Goal: Use online tool/utility: Utilize a website feature to perform a specific function

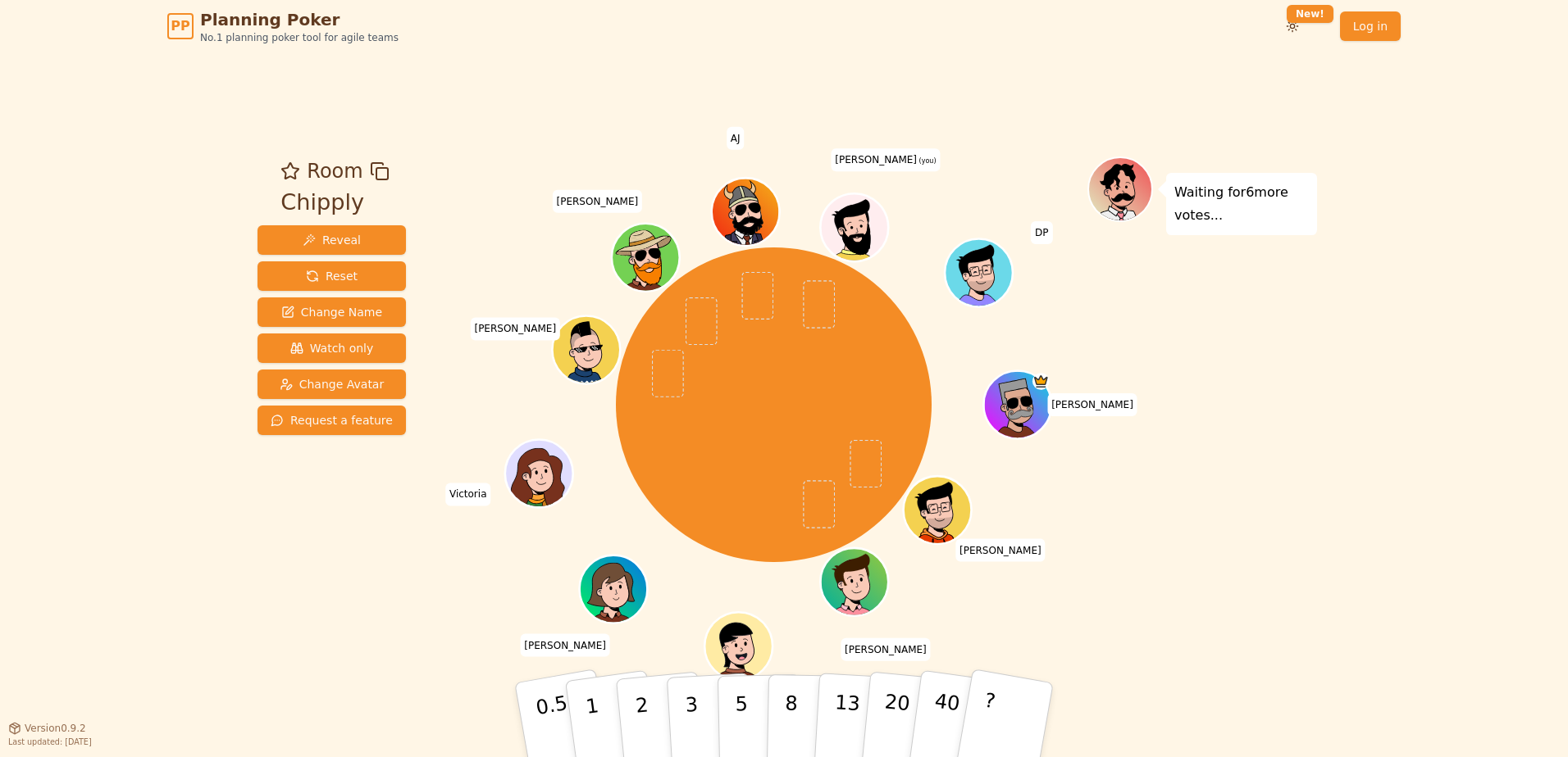
click at [1461, 502] on div "PP Planning Poker No.1 planning poker tool for agile teams Toggle theme New! Lo…" at bounding box center [784, 378] width 1568 height 757
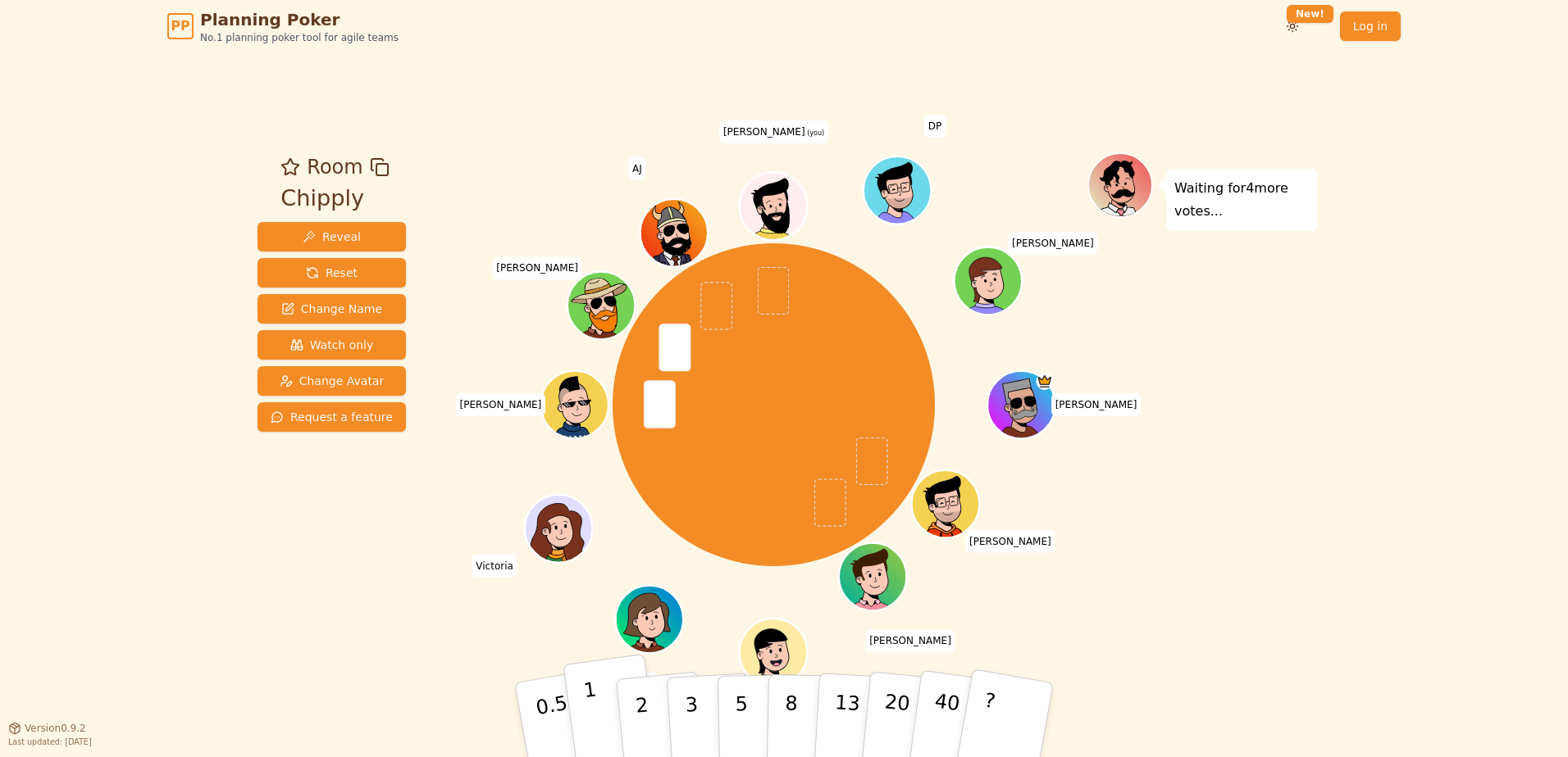
click at [605, 713] on button "1" at bounding box center [611, 720] width 98 height 133
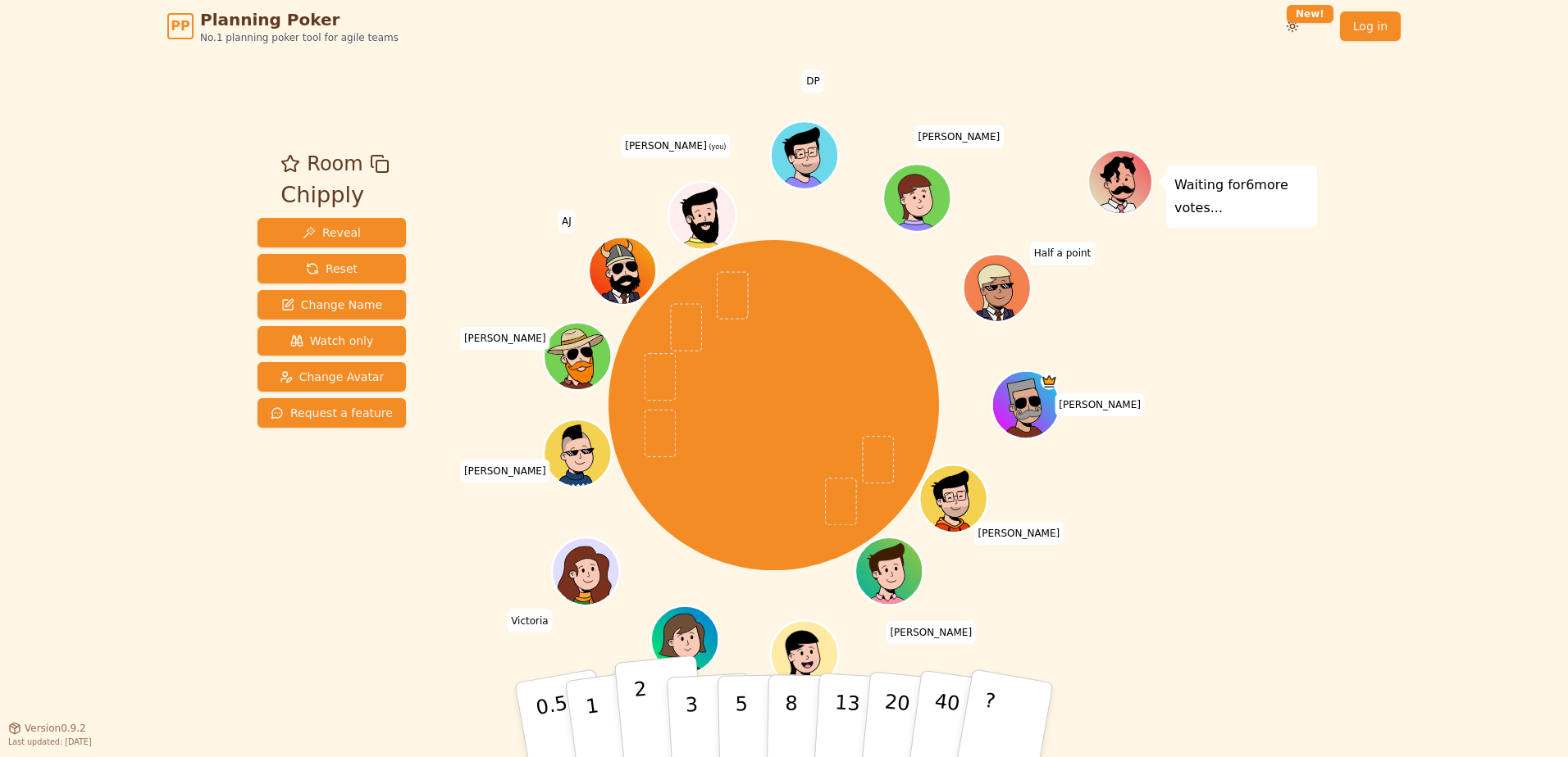
click at [645, 720] on p "2" at bounding box center [643, 722] width 21 height 90
click at [631, 725] on button "2" at bounding box center [660, 720] width 93 height 131
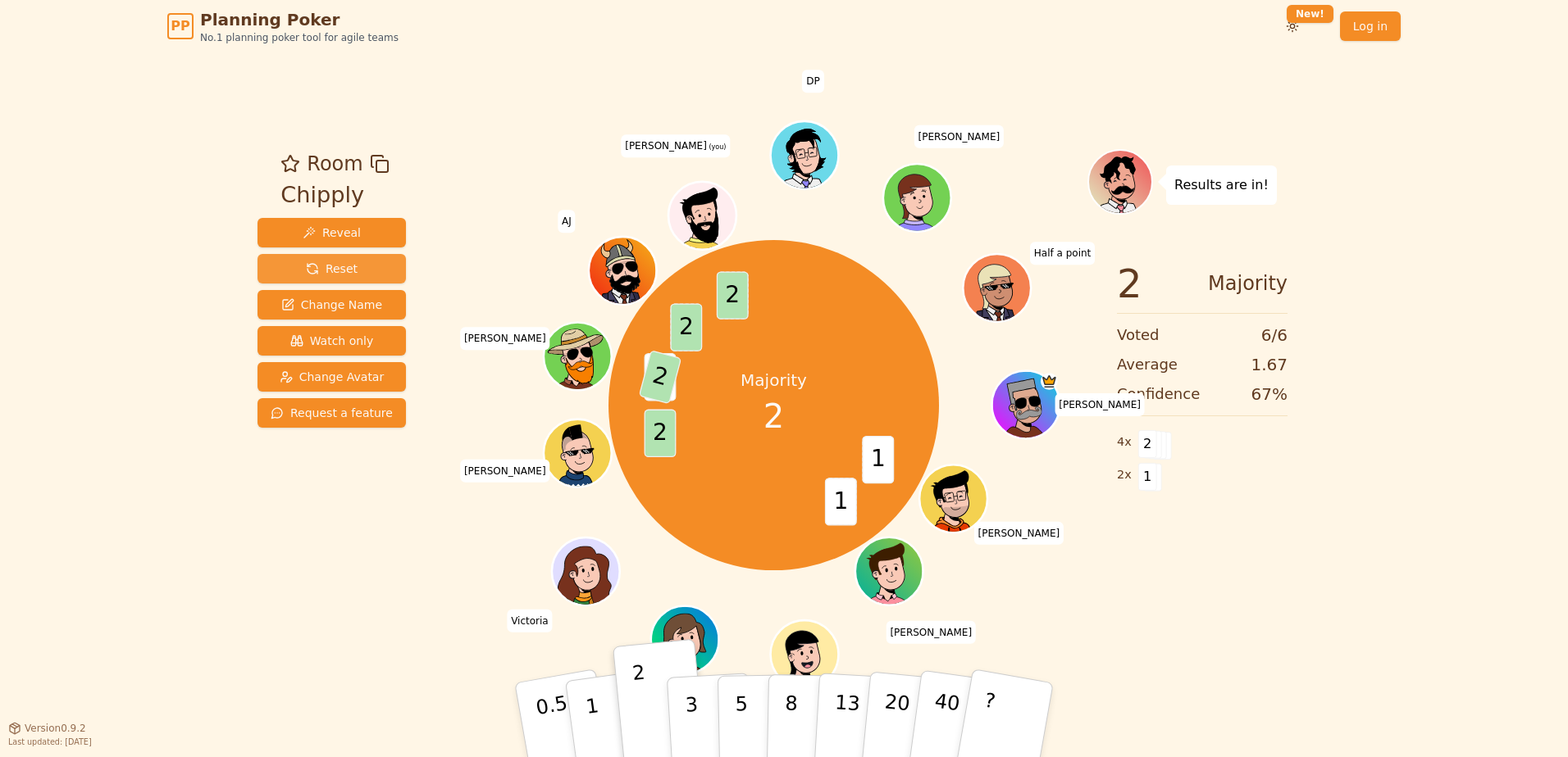
click at [368, 275] on button "Reset" at bounding box center [332, 269] width 148 height 30
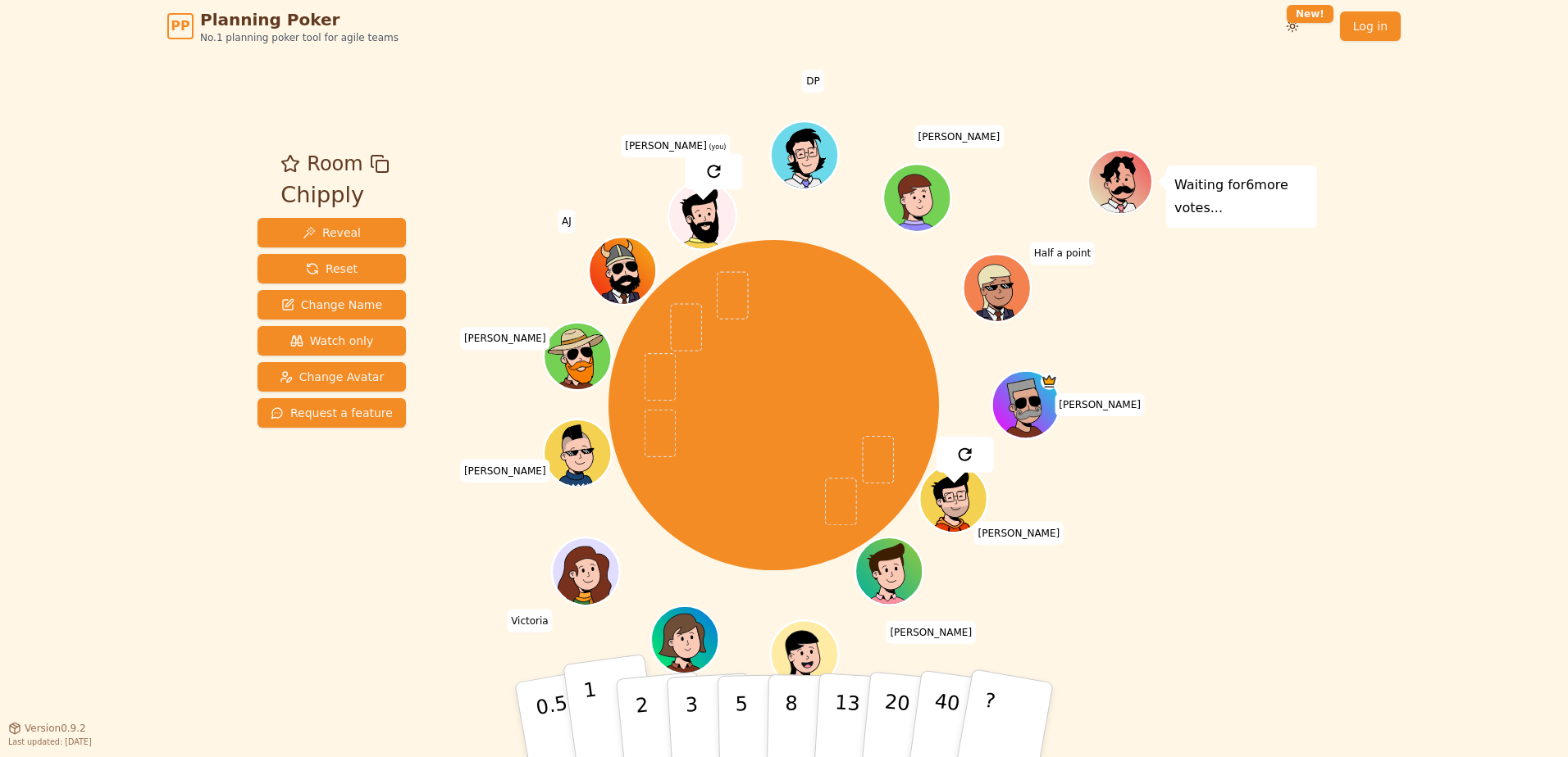
click at [592, 720] on p "1" at bounding box center [595, 722] width 24 height 90
click at [614, 722] on button "1" at bounding box center [611, 720] width 98 height 133
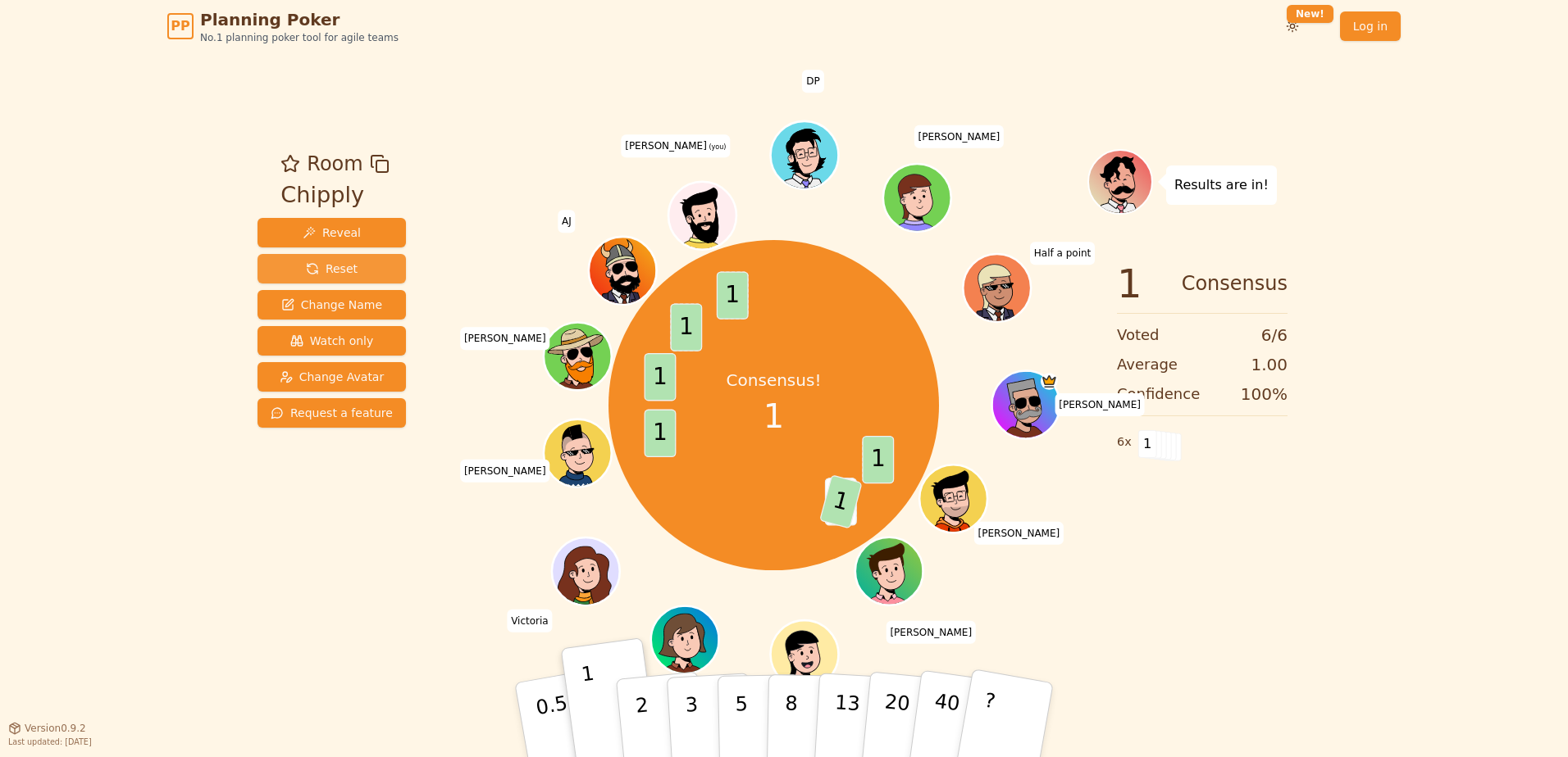
click at [354, 275] on button "Reset" at bounding box center [332, 269] width 148 height 30
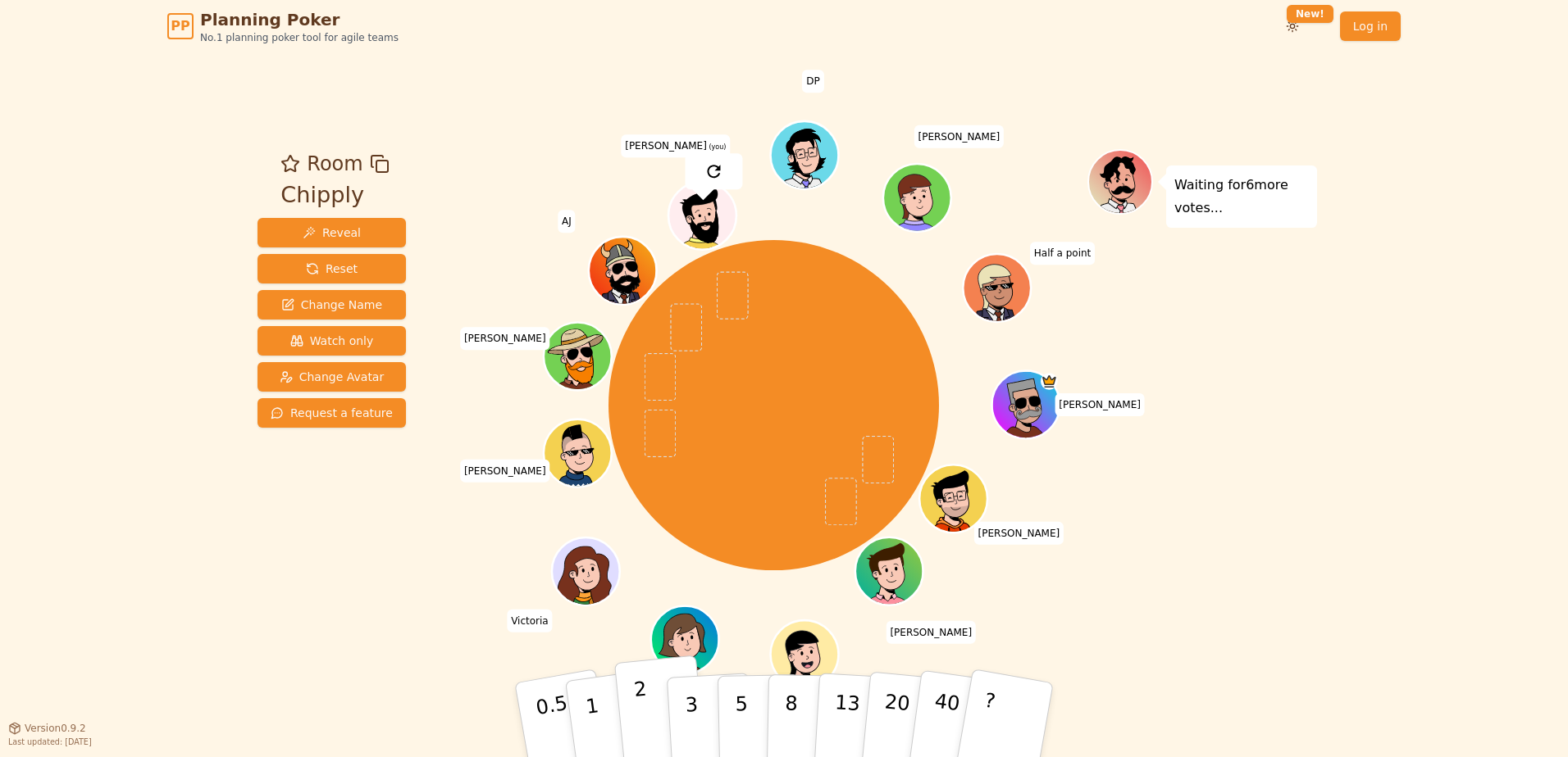
click at [643, 713] on p "2" at bounding box center [643, 722] width 21 height 90
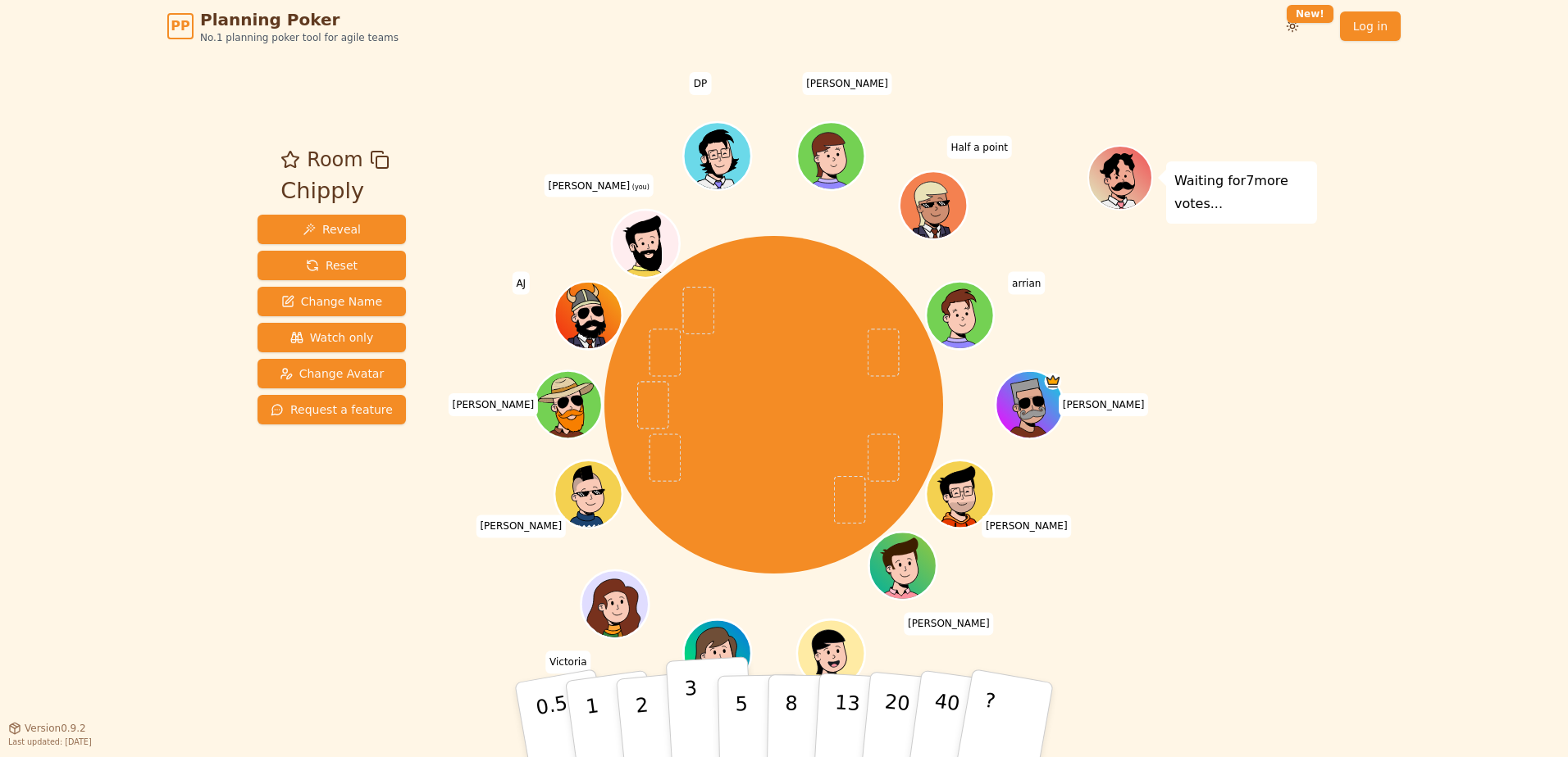
click at [691, 709] on p "3" at bounding box center [692, 721] width 18 height 90
click at [757, 703] on button "5" at bounding box center [759, 720] width 84 height 124
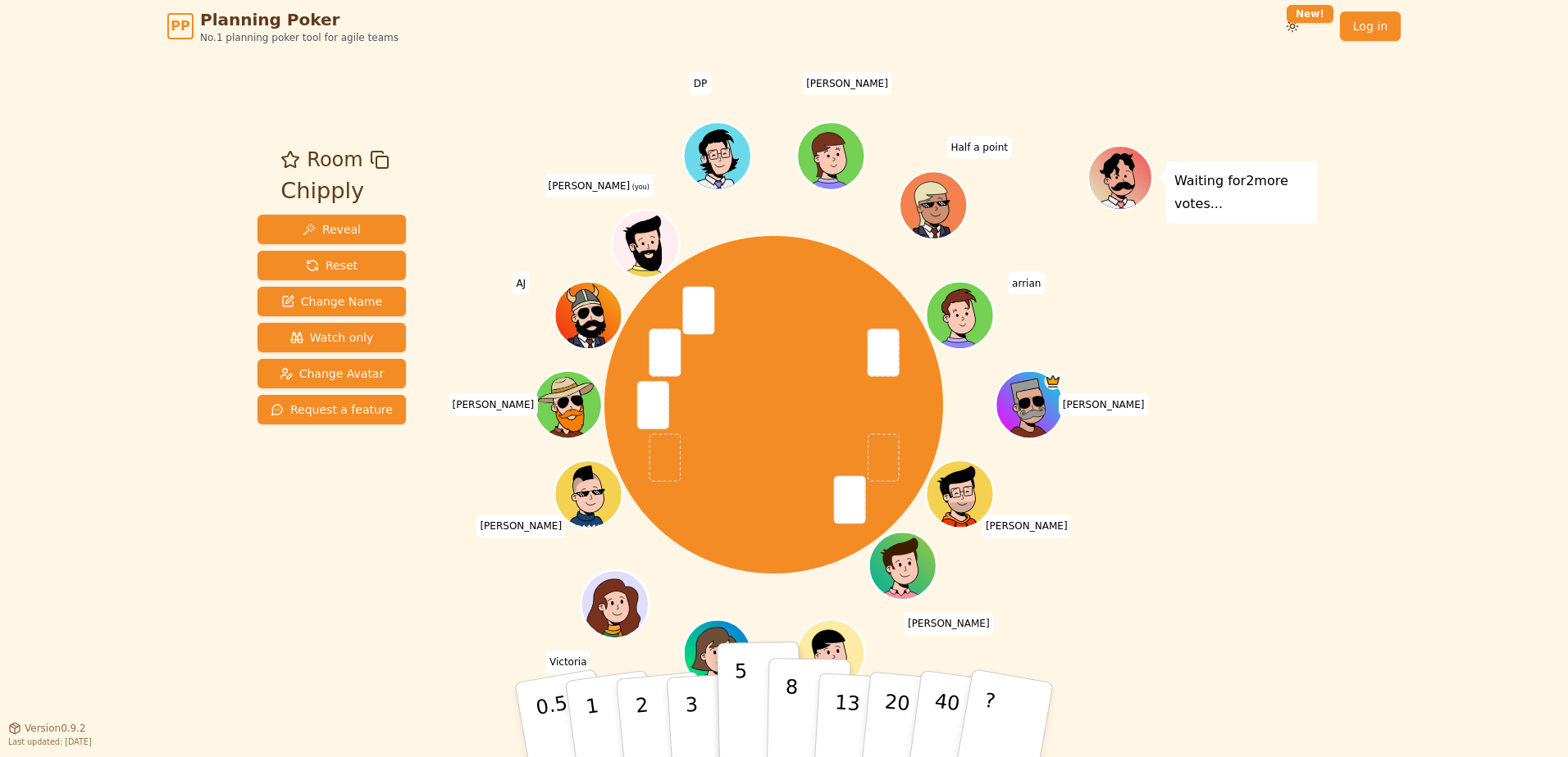
click at [794, 740] on p "8" at bounding box center [791, 720] width 14 height 89
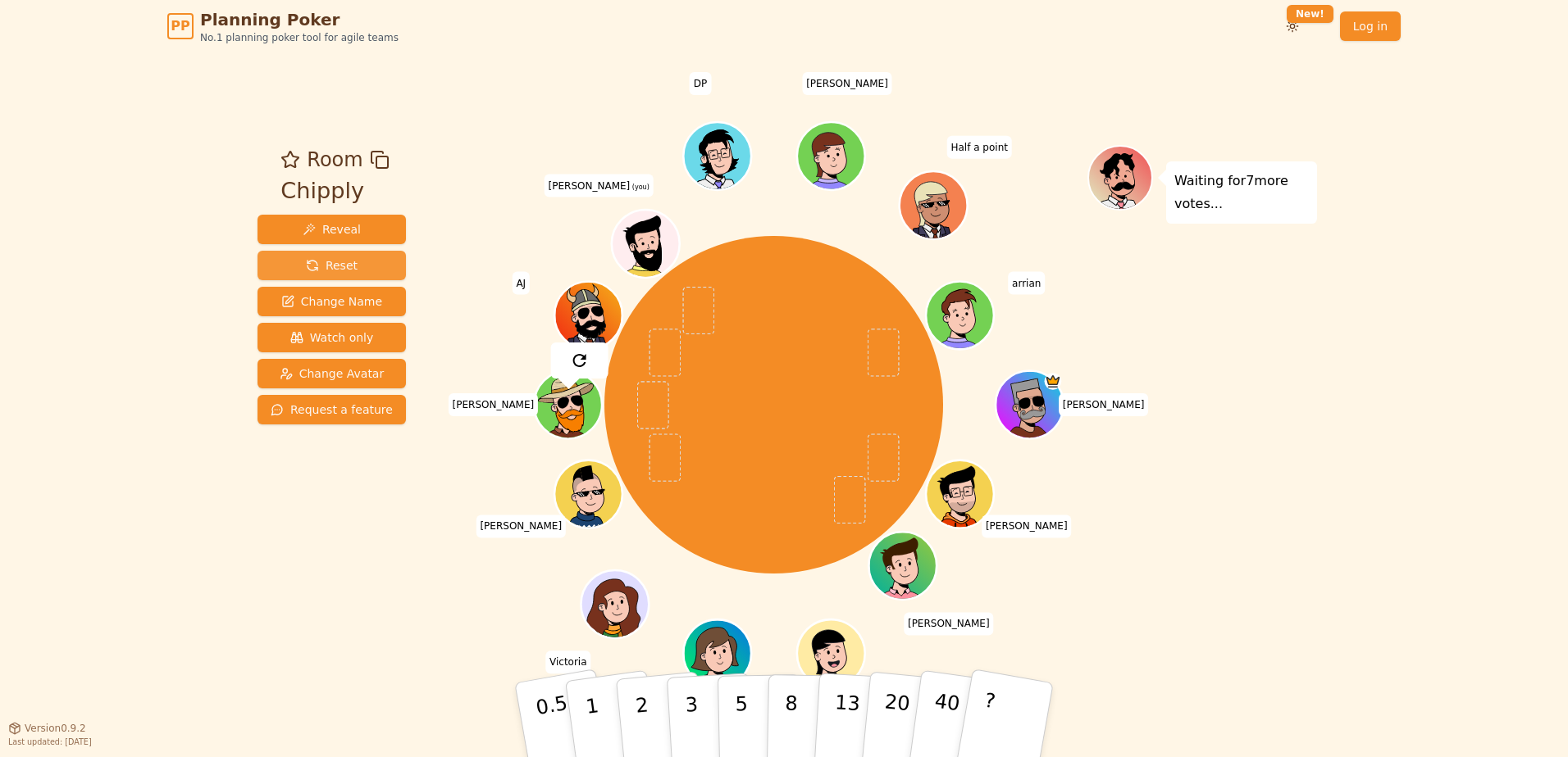
click at [366, 271] on button "Reset" at bounding box center [332, 265] width 148 height 30
click at [697, 713] on button "3" at bounding box center [710, 720] width 90 height 128
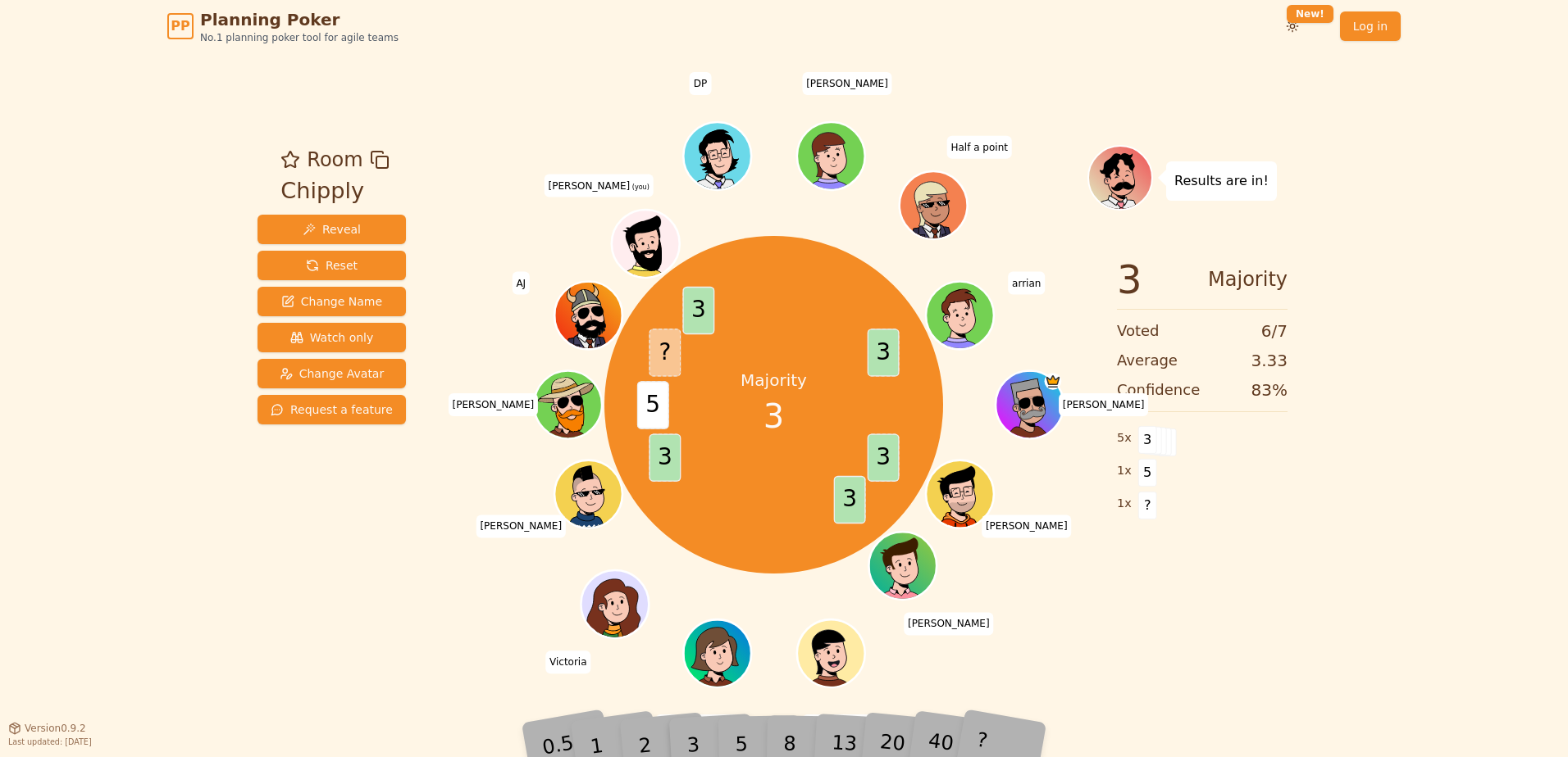
click at [1187, 632] on div "Results are in! 3 Majority Voted 6 / 7 Average 3.33 Confidence 83 % 5 x 3 1 x 5…" at bounding box center [1202, 390] width 230 height 490
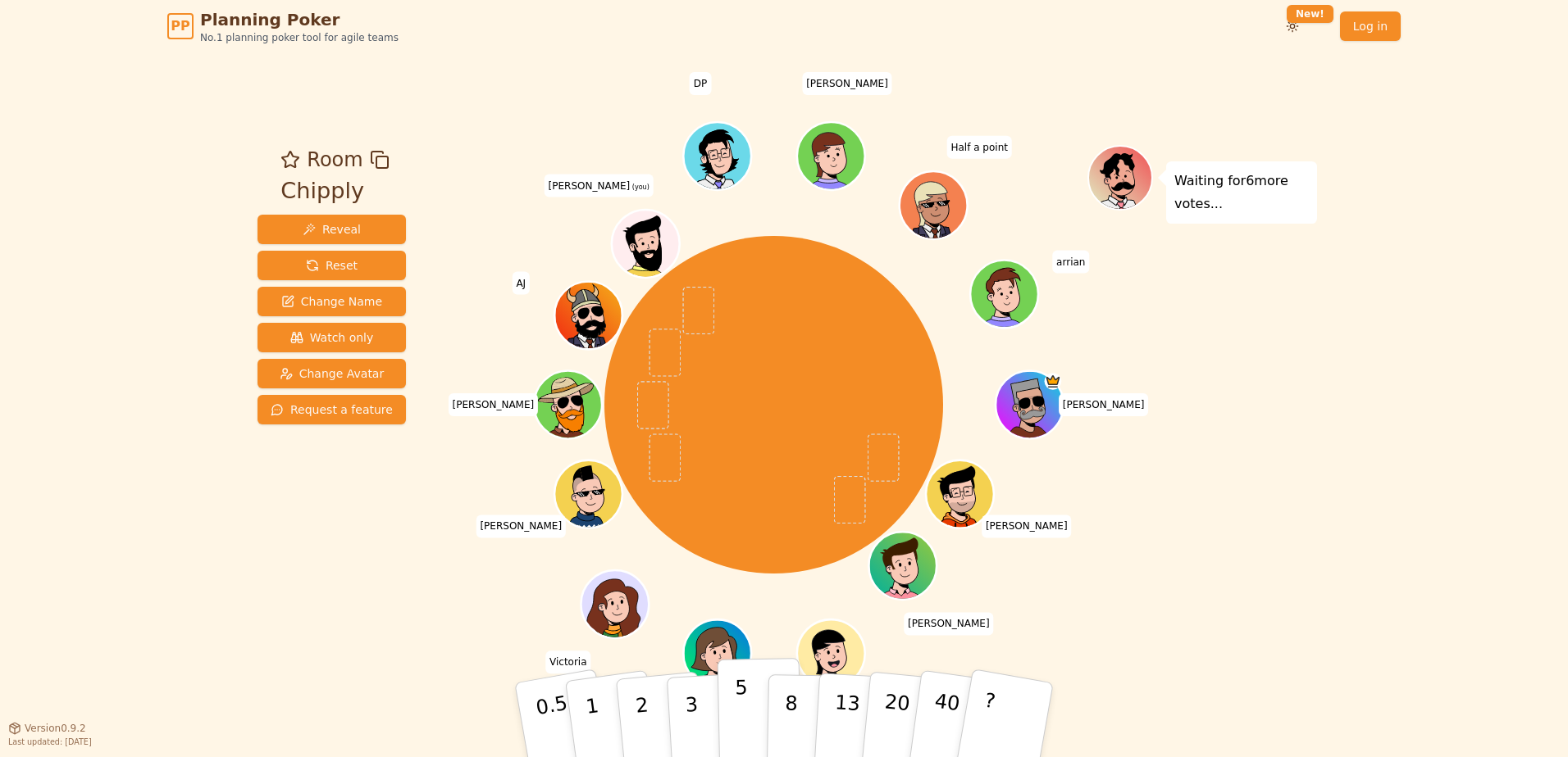
click at [732, 724] on button "5" at bounding box center [759, 720] width 84 height 124
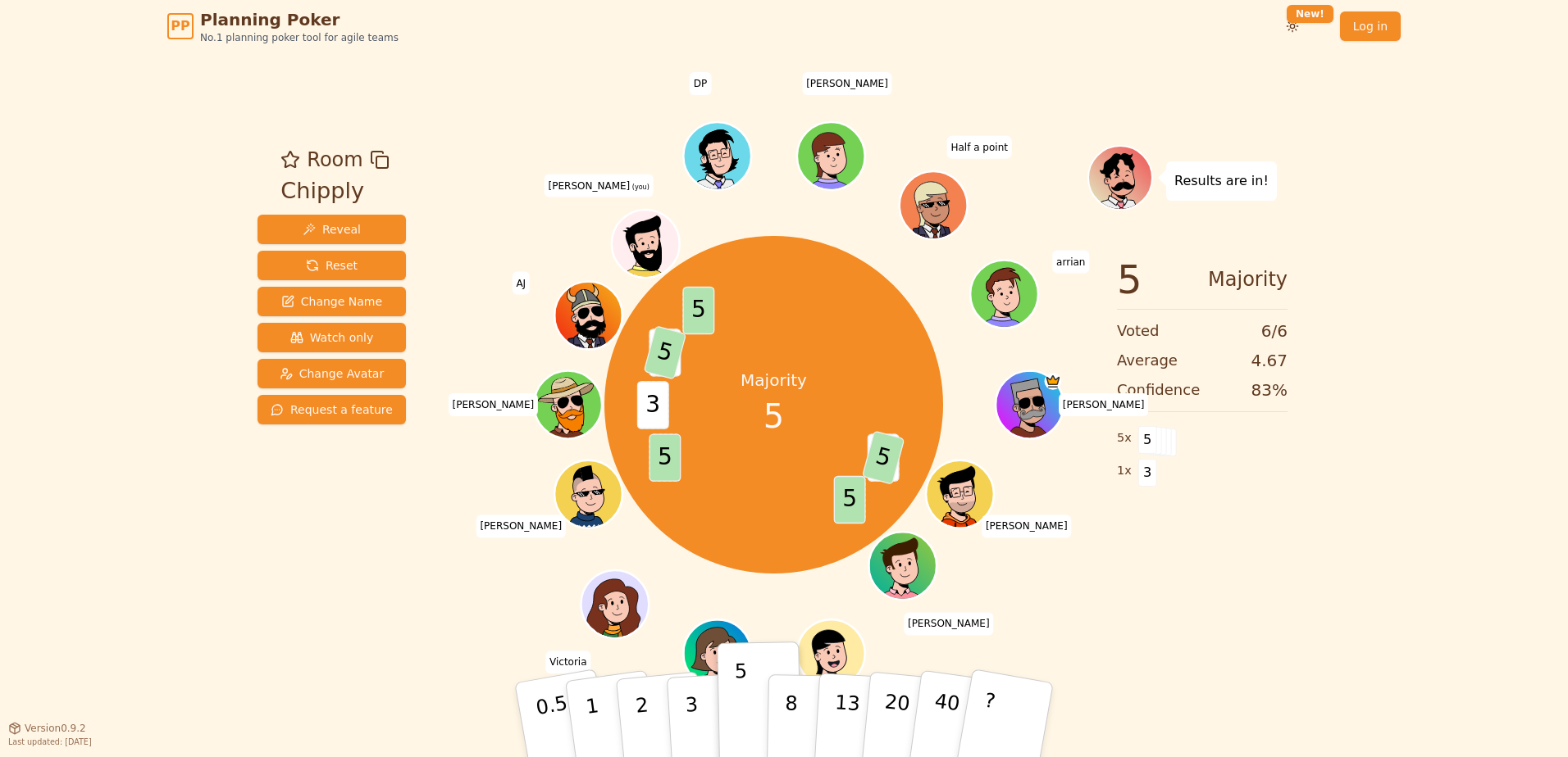
click at [1349, 588] on div "PP Planning Poker No.1 planning poker tool for agile teams Toggle theme New! Lo…" at bounding box center [784, 378] width 1568 height 757
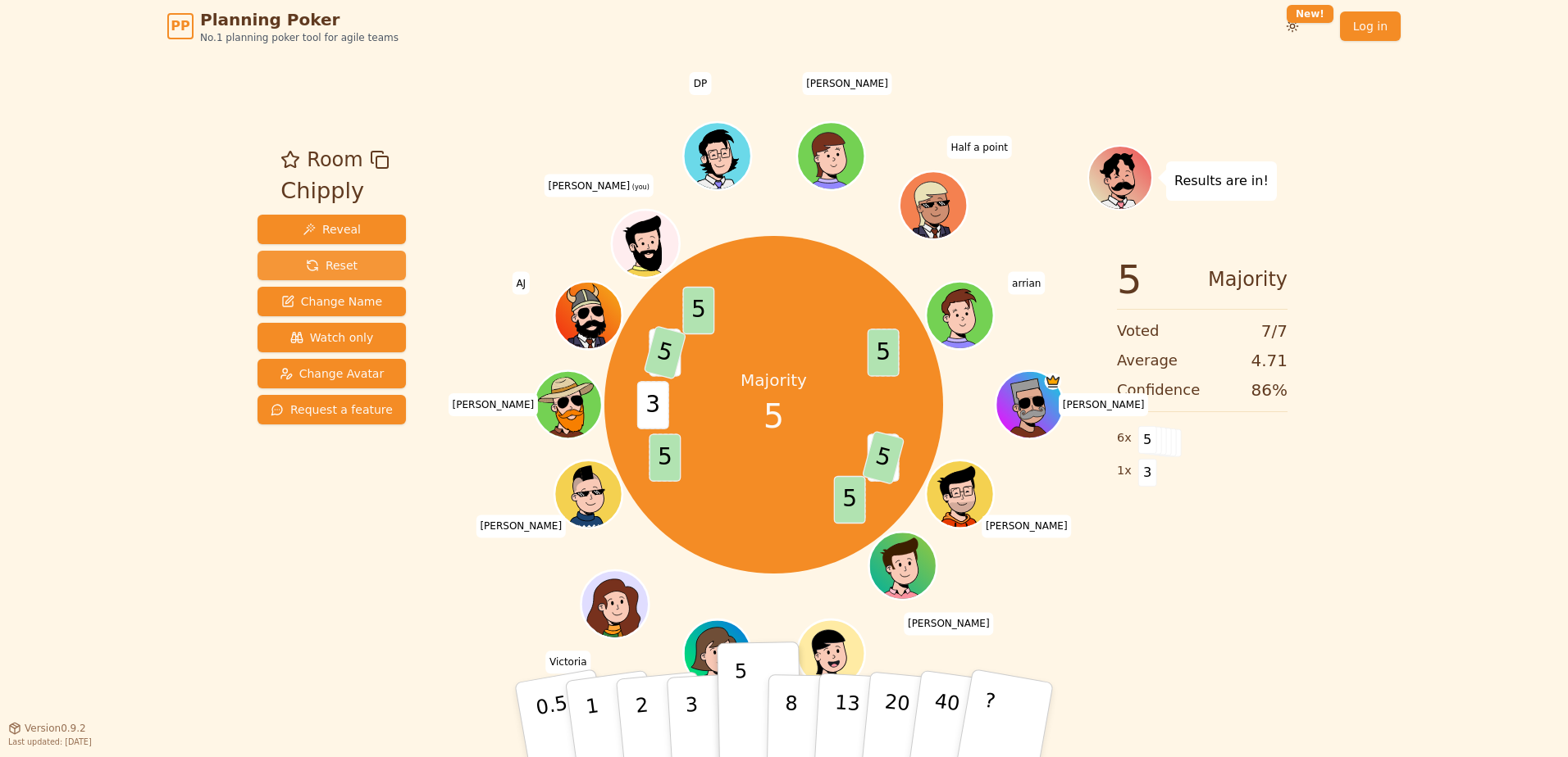
click at [342, 255] on button "Reset" at bounding box center [332, 265] width 148 height 30
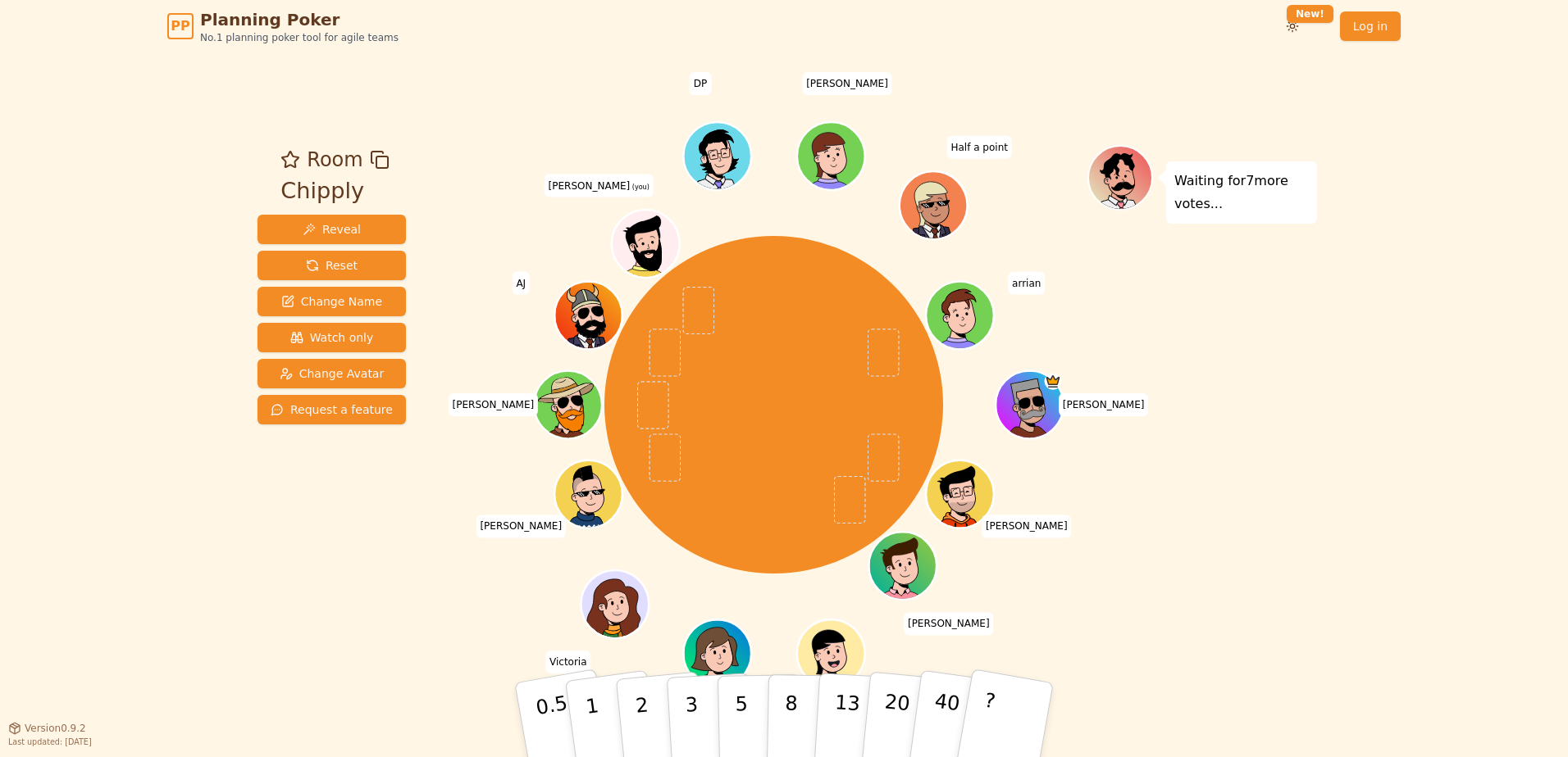
drag, startPoint x: 649, startPoint y: 720, endPoint x: 2443, endPoint y: 632, distance: 1796.2
click at [1567, 632] on html "PP Planning Poker No.1 planning poker tool for agile teams Toggle theme New! Lo…" at bounding box center [784, 378] width 1568 height 757
click at [663, 718] on button "2" at bounding box center [660, 720] width 93 height 131
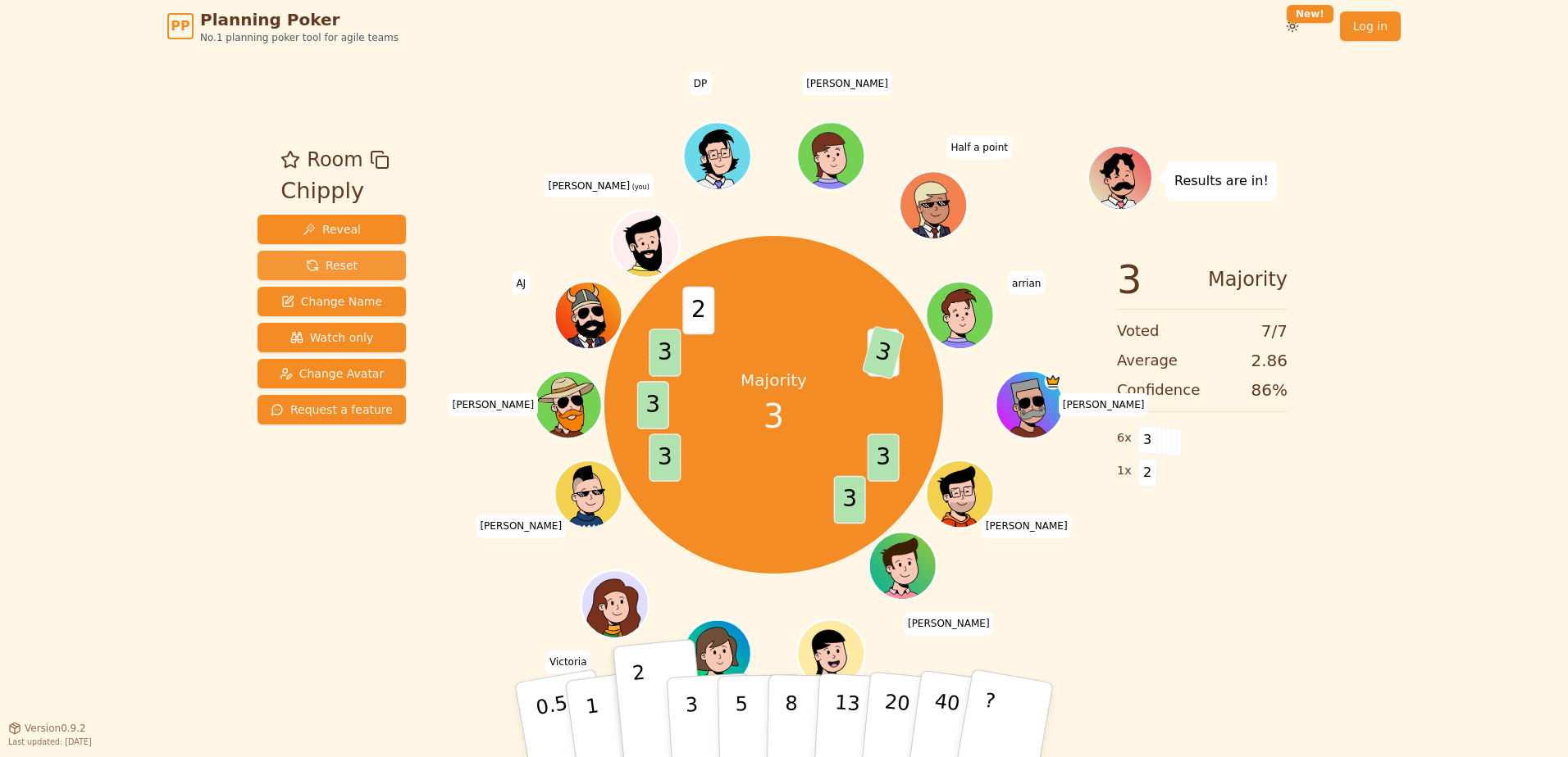
click at [323, 261] on span "Reset" at bounding box center [331, 265] width 51 height 17
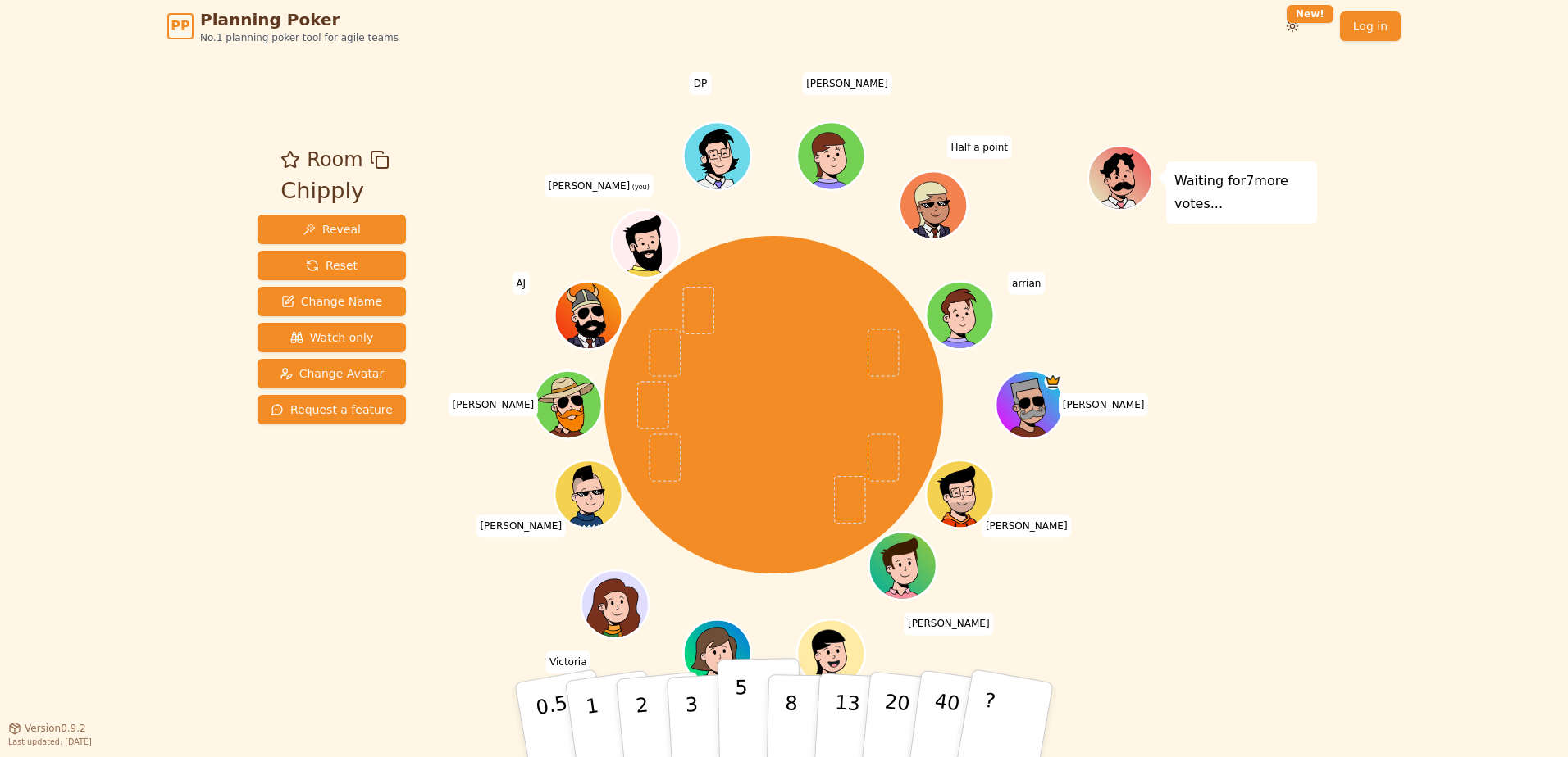
click at [752, 708] on button "5" at bounding box center [759, 720] width 84 height 124
click at [798, 707] on button "8" at bounding box center [809, 720] width 84 height 124
click at [732, 709] on button "5" at bounding box center [759, 720] width 84 height 124
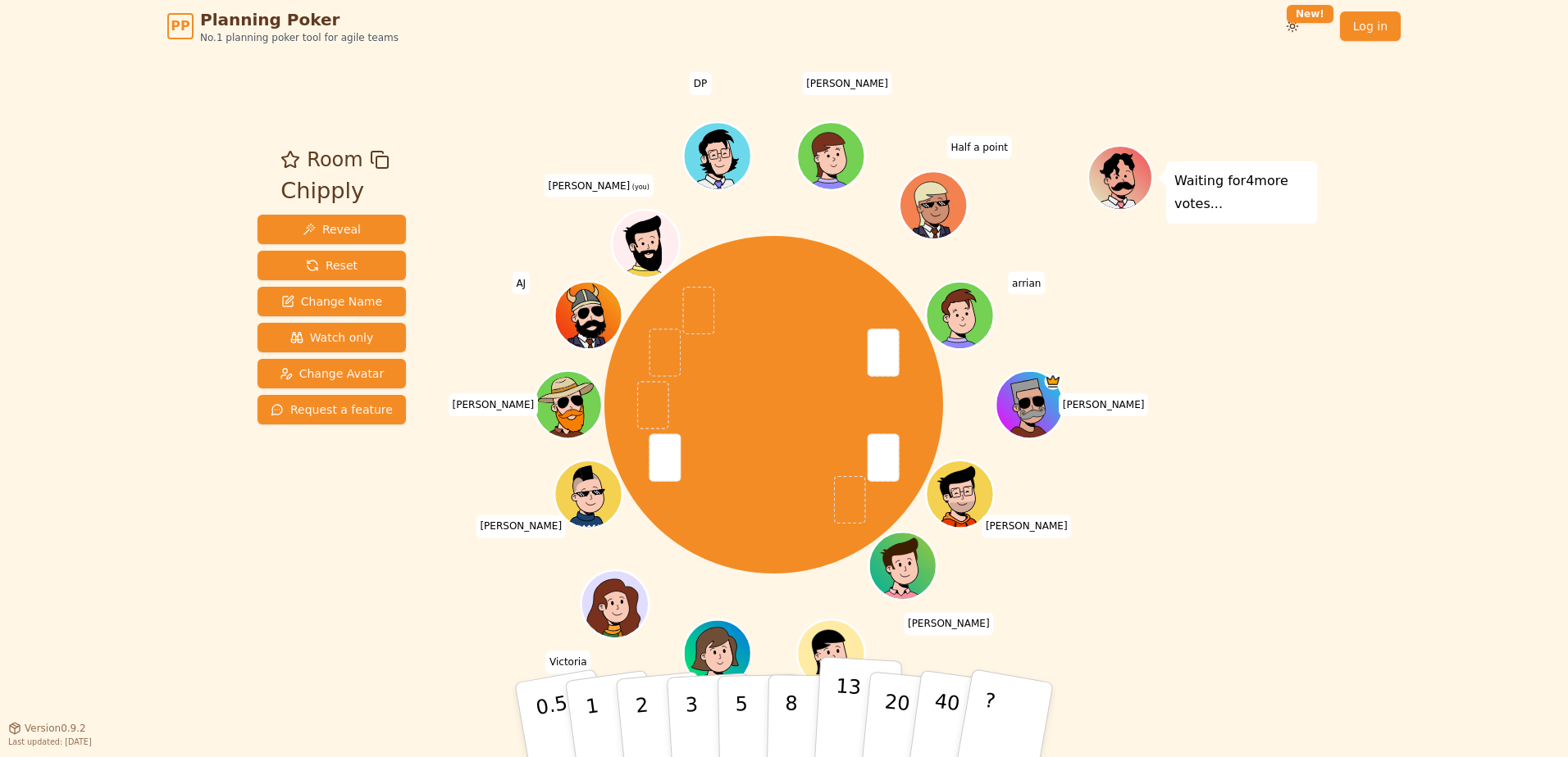
click at [856, 720] on button "13" at bounding box center [858, 720] width 90 height 128
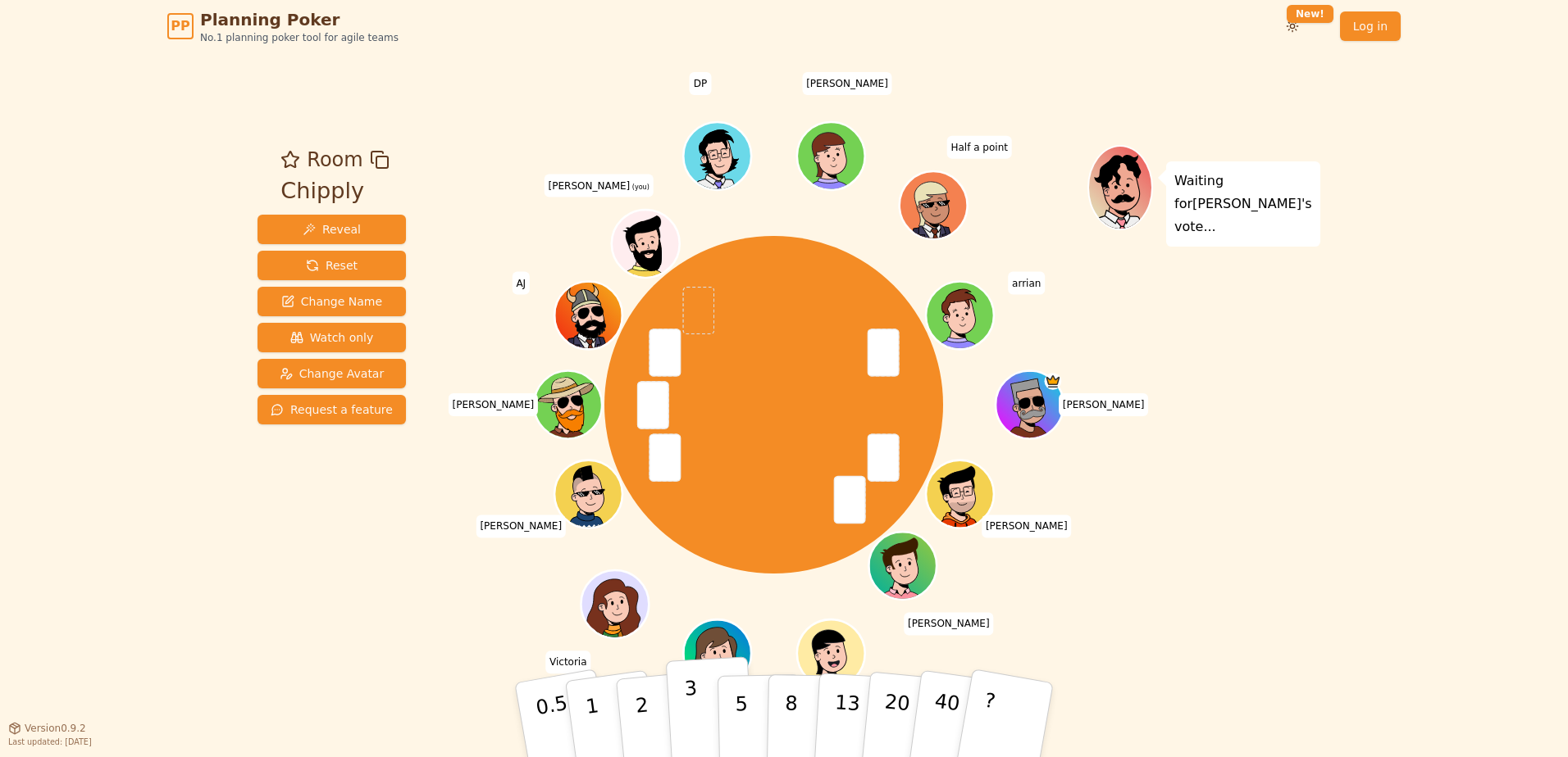
click at [690, 713] on p "3" at bounding box center [692, 721] width 18 height 90
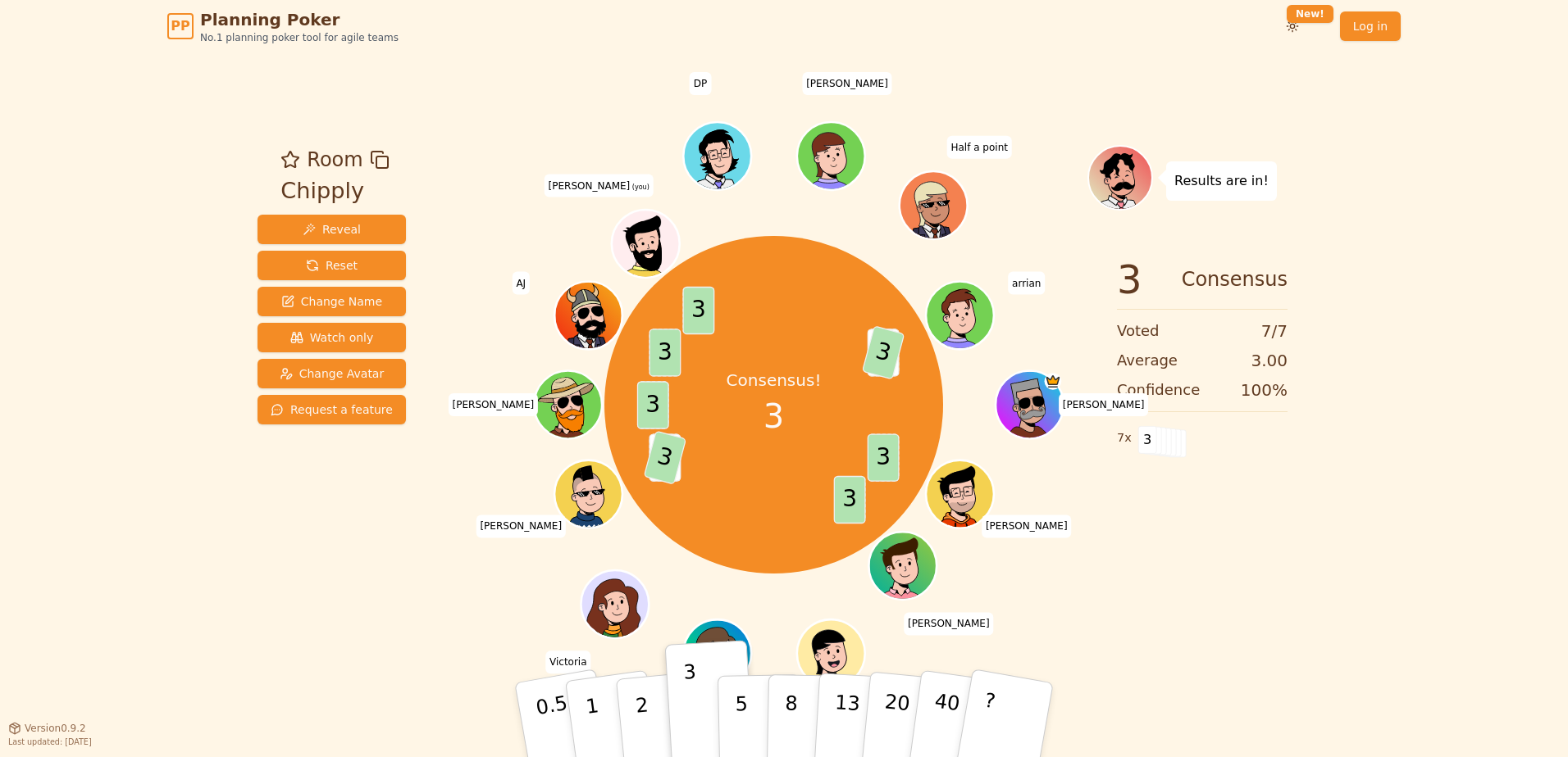
click at [1323, 570] on div "PP Planning Poker No.1 planning poker tool for agile teams Toggle theme New! Lo…" at bounding box center [784, 378] width 1568 height 757
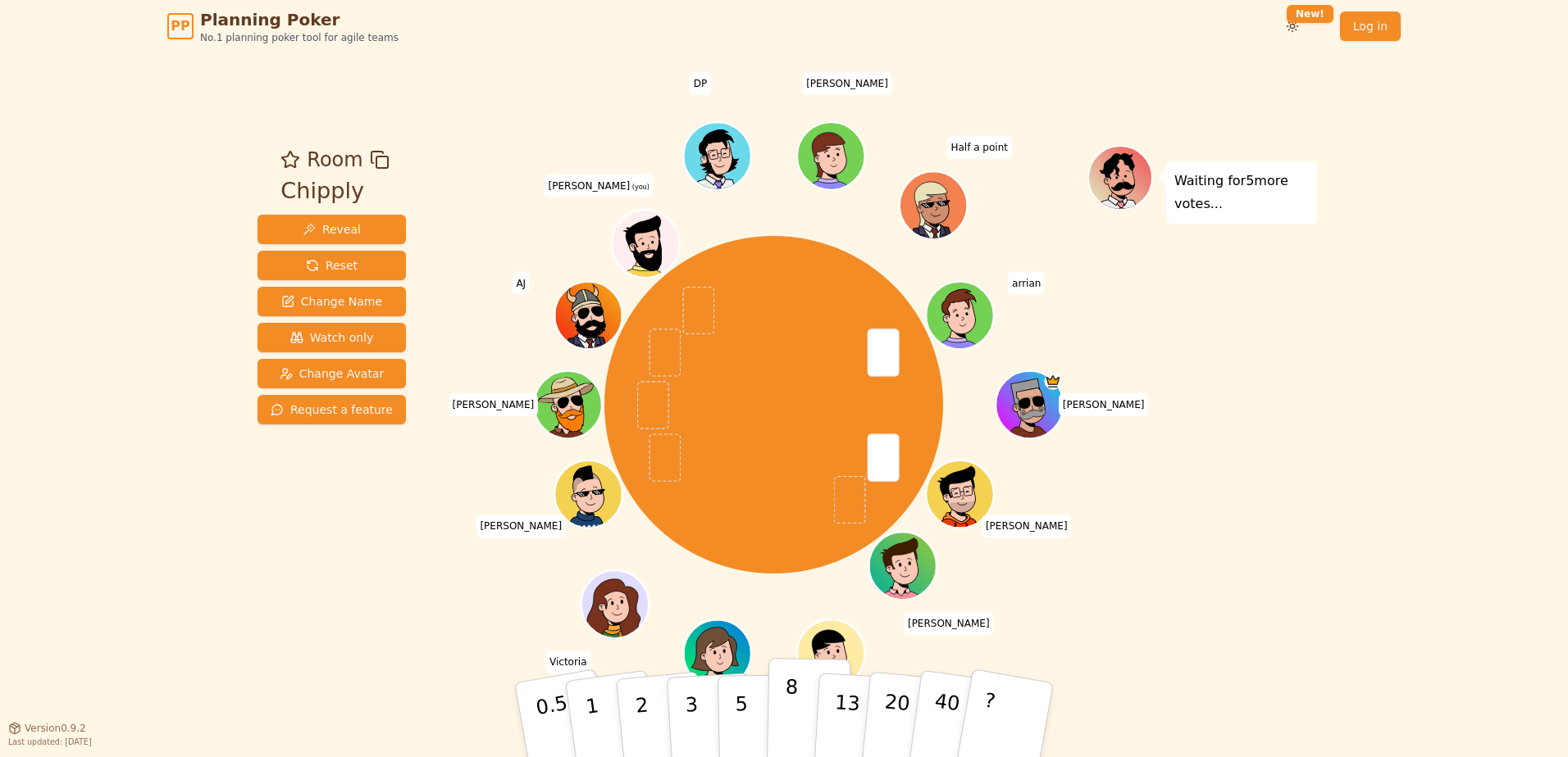
click at [801, 710] on button "8" at bounding box center [809, 720] width 84 height 124
